Goal: Book appointment/travel/reservation

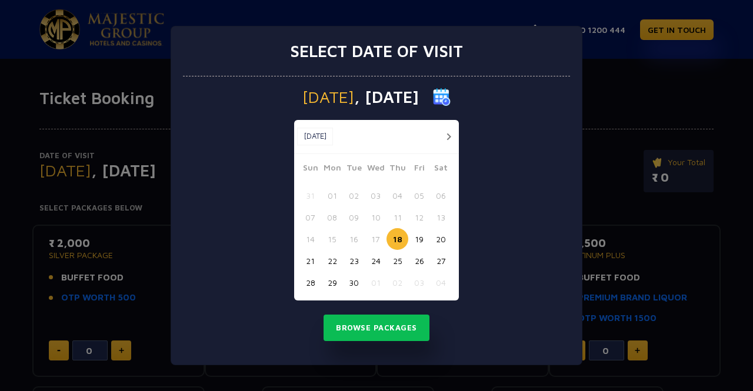
click at [441, 239] on button "20" at bounding box center [441, 239] width 22 height 22
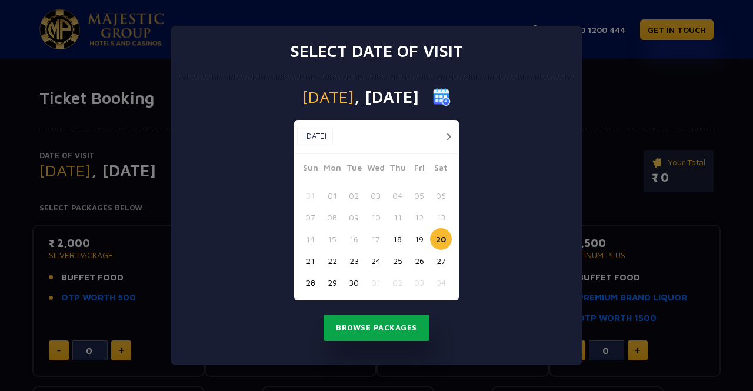
click at [373, 322] on button "Browse Packages" at bounding box center [376, 328] width 106 height 27
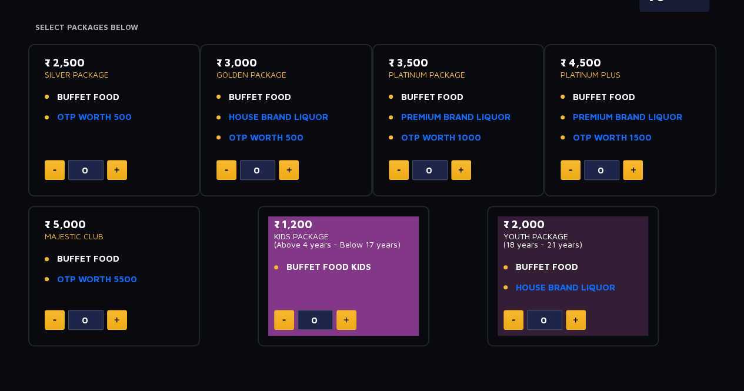
scroll to position [181, 0]
click at [122, 169] on button at bounding box center [117, 169] width 20 height 20
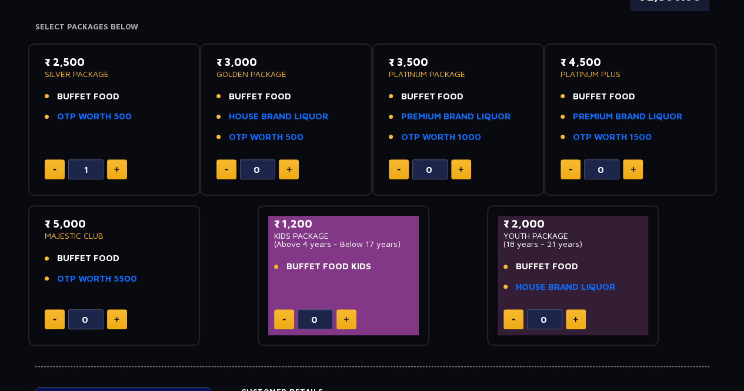
click at [122, 169] on button at bounding box center [117, 169] width 20 height 20
type input "2"
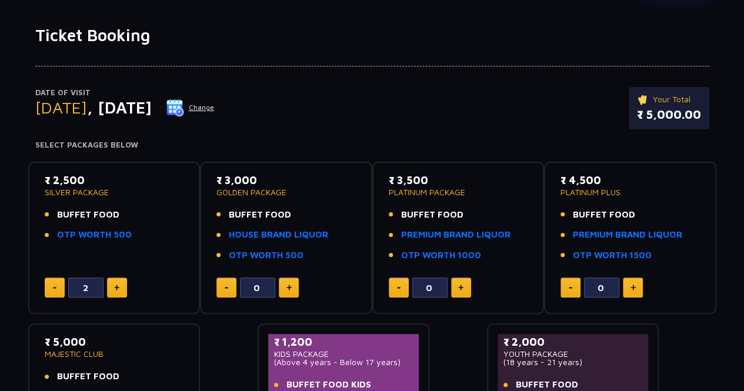
scroll to position [0, 0]
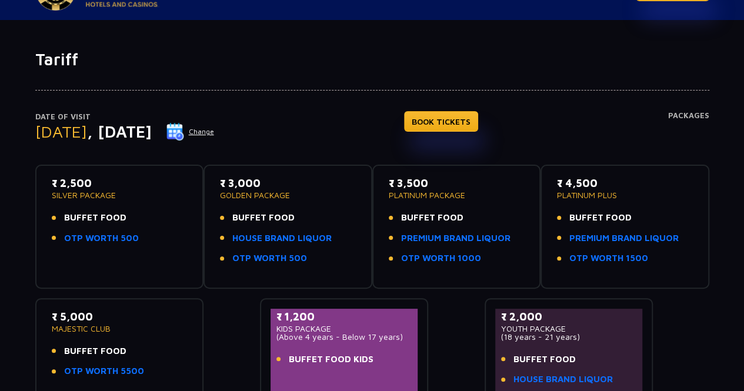
scroll to position [39, 0]
click at [215, 131] on button "Change" at bounding box center [190, 131] width 49 height 19
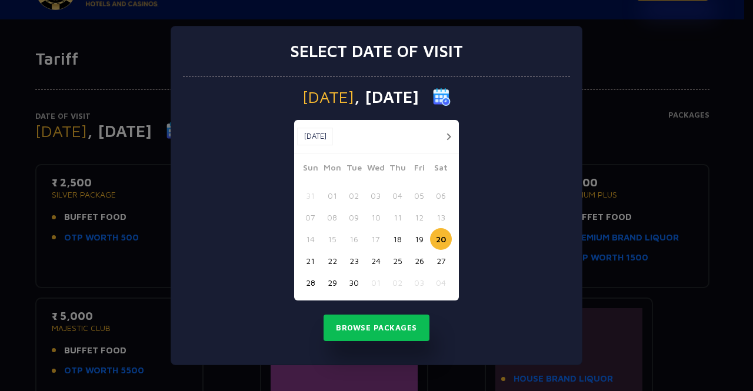
click at [419, 241] on button "19" at bounding box center [419, 239] width 22 height 22
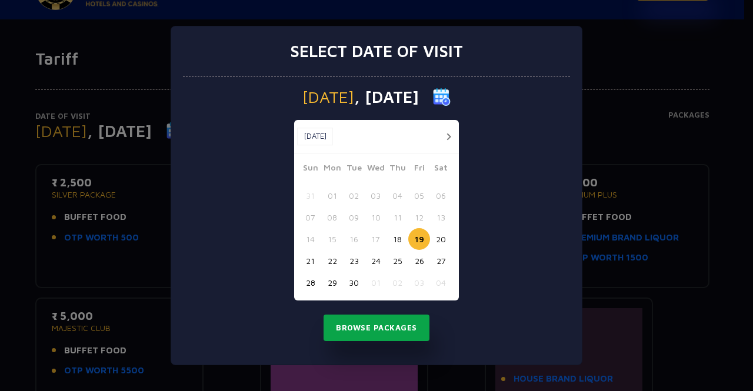
click at [381, 318] on button "Browse Packages" at bounding box center [376, 328] width 106 height 27
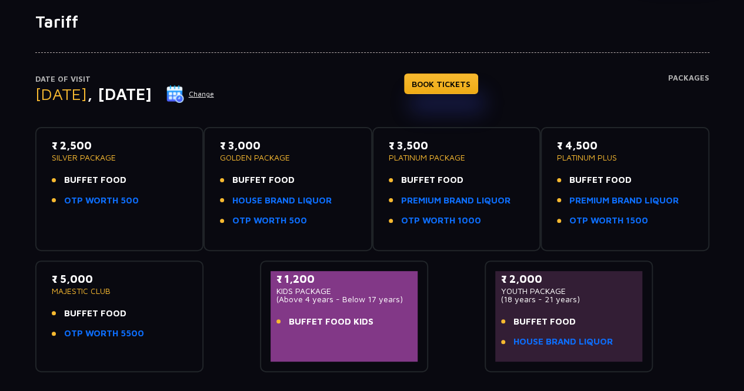
scroll to position [54, 0]
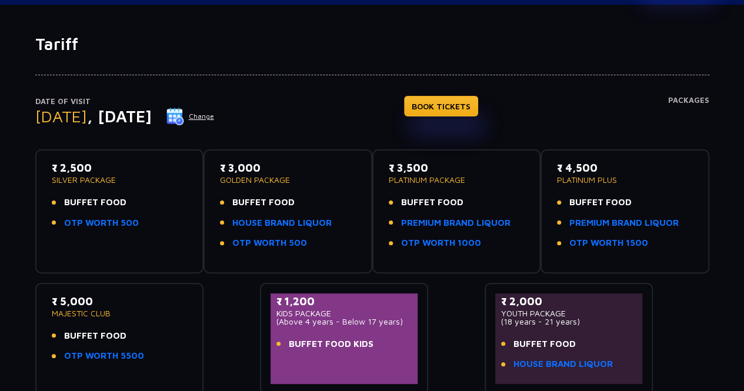
click at [251, 166] on p "₹ 3,000" at bounding box center [288, 168] width 136 height 16
click at [465, 104] on link "BOOK TICKETS" at bounding box center [441, 106] width 74 height 21
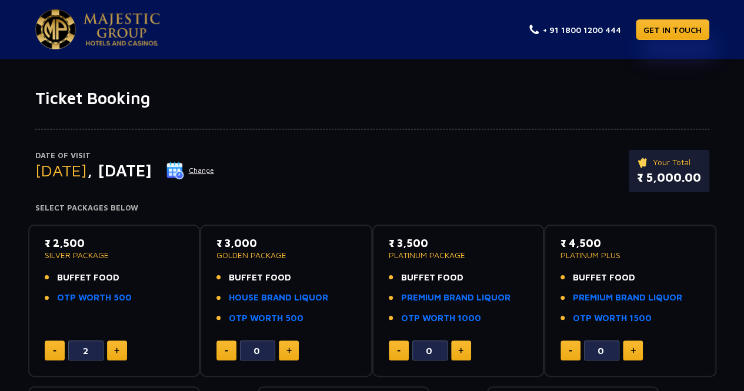
click at [53, 352] on button at bounding box center [55, 351] width 20 height 20
type input "0"
click at [291, 349] on img at bounding box center [288, 351] width 5 height 6
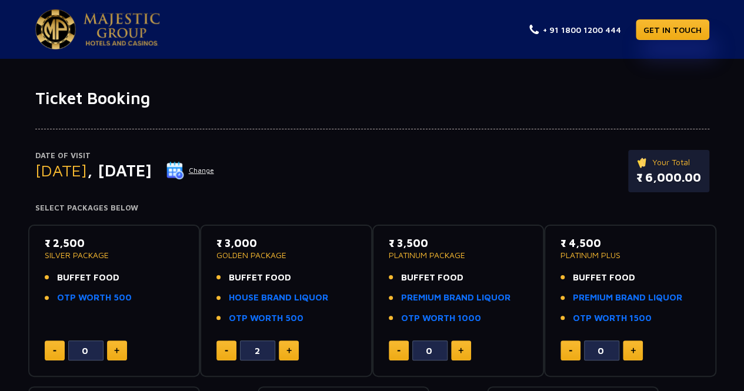
click at [291, 349] on img at bounding box center [288, 351] width 5 height 6
type input "4"
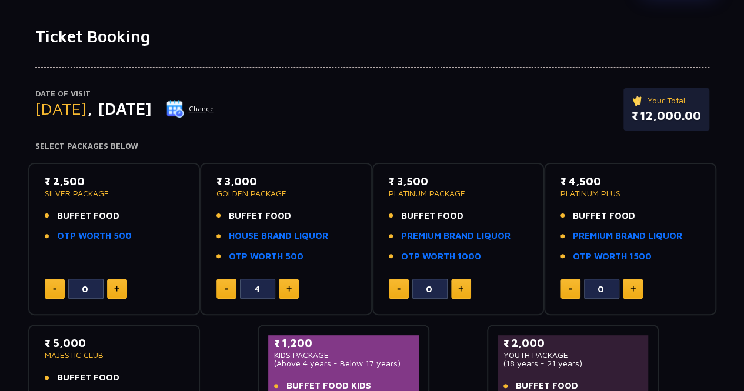
scroll to position [35, 0]
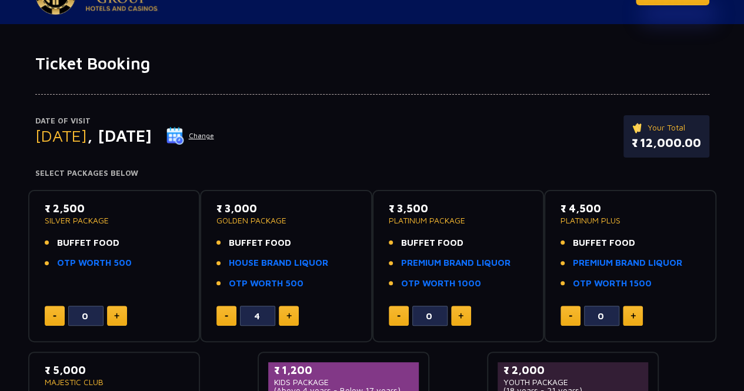
click at [215, 140] on button "Change" at bounding box center [190, 135] width 49 height 19
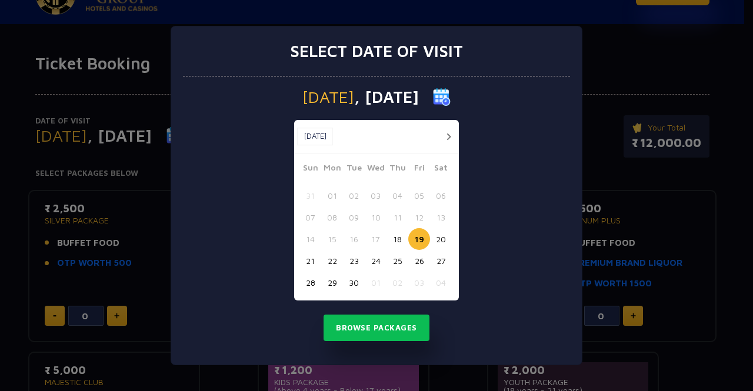
click at [331, 266] on button "22" at bounding box center [332, 261] width 22 height 22
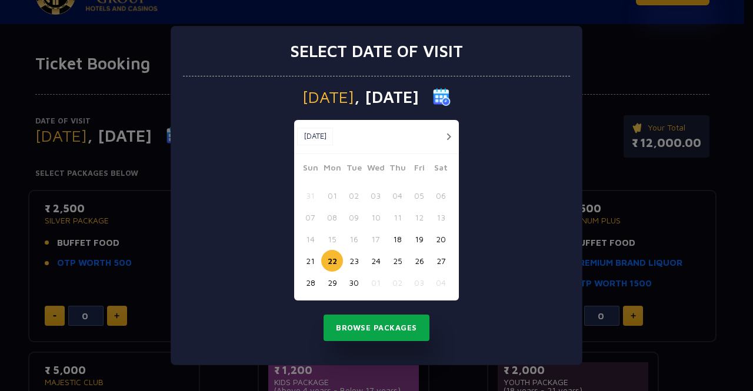
click at [393, 328] on button "Browse Packages" at bounding box center [376, 328] width 106 height 27
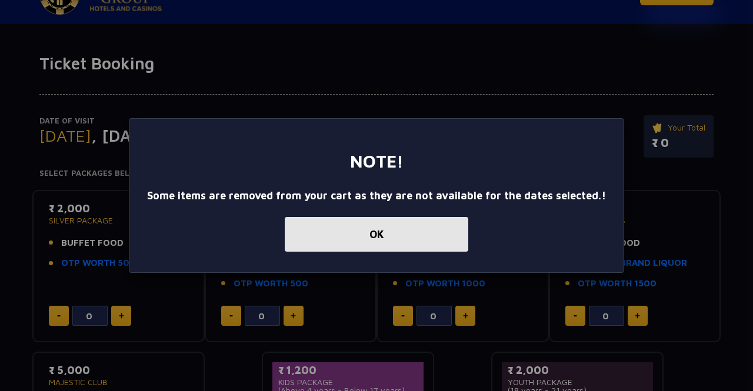
click at [342, 246] on button "OK" at bounding box center [377, 234] width 184 height 35
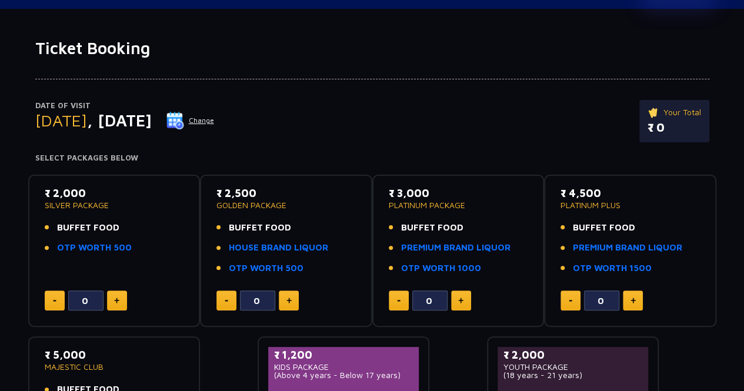
scroll to position [51, 0]
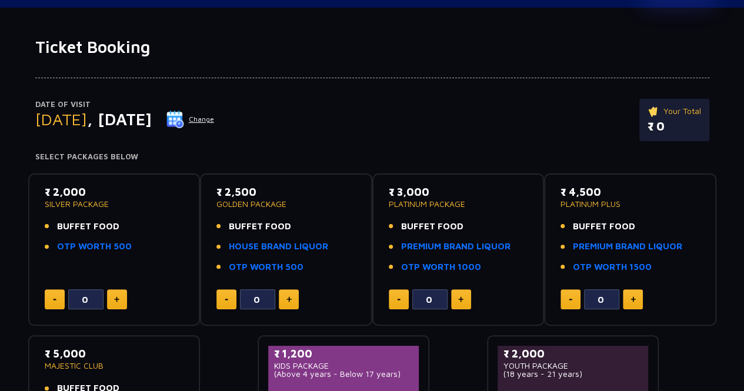
click at [215, 114] on button "Change" at bounding box center [190, 119] width 49 height 19
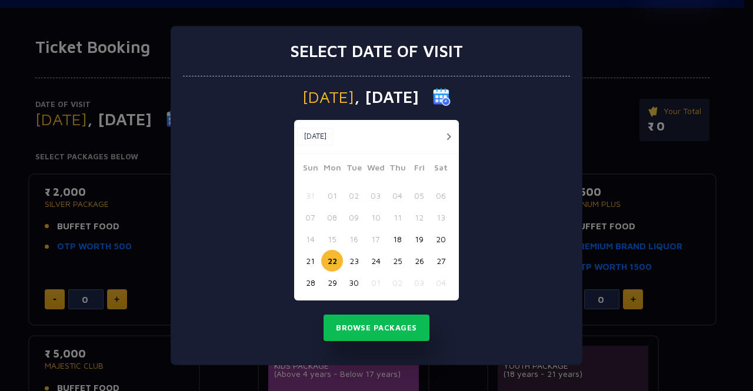
click at [424, 236] on button "19" at bounding box center [419, 239] width 22 height 22
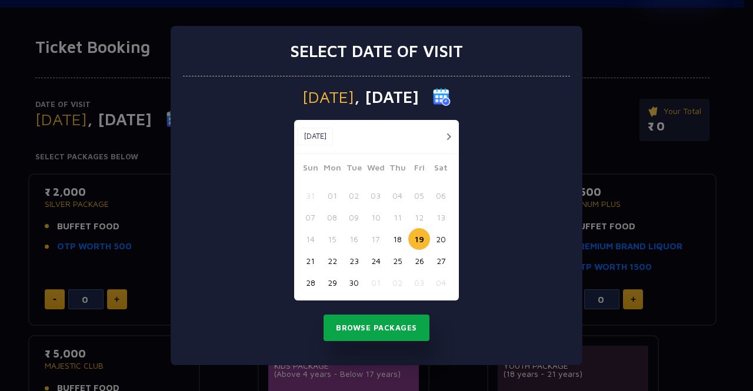
click at [385, 324] on button "Browse Packages" at bounding box center [376, 328] width 106 height 27
